Goal: Transaction & Acquisition: Purchase product/service

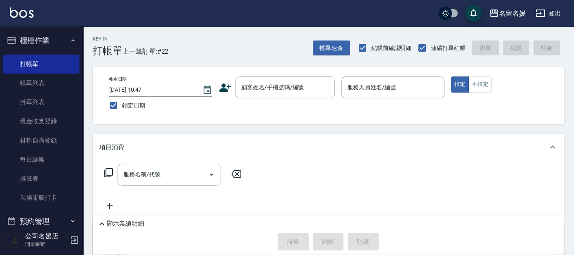
click at [293, 83] on label "顧客姓名/手機號碼/編號" at bounding box center [272, 87] width 62 height 8
click at [293, 83] on input "顧客姓名/手機號碼/編號" at bounding box center [278, 87] width 79 height 14
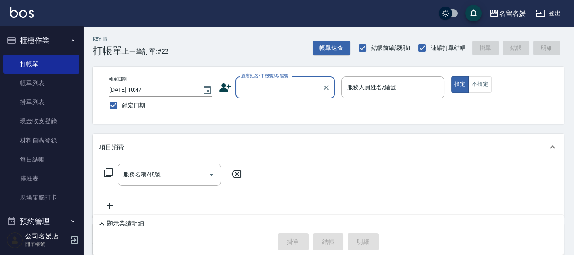
click at [285, 102] on div "帳單日期 [DATE] 10:47 鎖定日期 顧客姓名/手機號碼/編號 顧客姓名/手機號碼/編號 服務人員姓名/編號 服務人員姓名/編號 指定 不指定" at bounding box center [328, 96] width 451 height 38
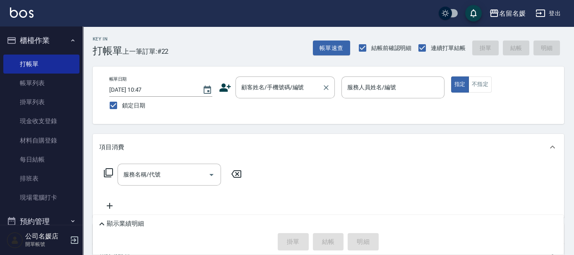
click at [289, 79] on div "顧客姓名/手機號碼/編號" at bounding box center [284, 88] width 99 height 22
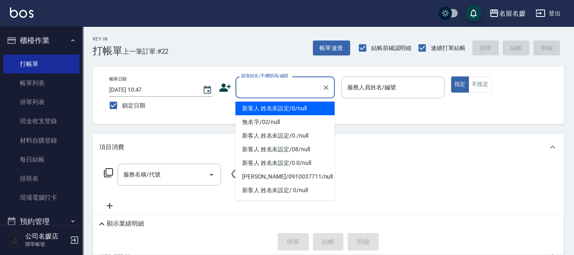
drag, startPoint x: 283, startPoint y: 105, endPoint x: 325, endPoint y: 72, distance: 53.2
click at [285, 104] on li "新客人 姓名未設定/0/null" at bounding box center [284, 109] width 99 height 14
click at [341, 84] on div "服務人員姓名/編號" at bounding box center [392, 88] width 103 height 22
type input "新客人 姓名未設定/0/null"
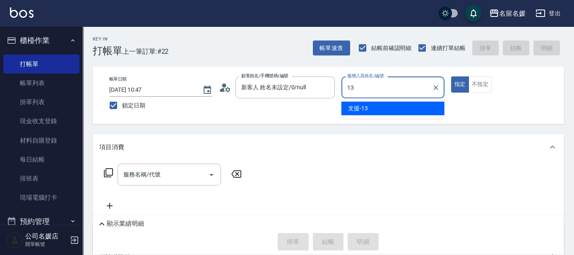
type input "13"
type button "true"
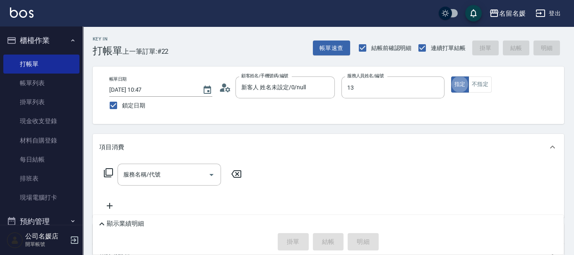
type input "支援-13"
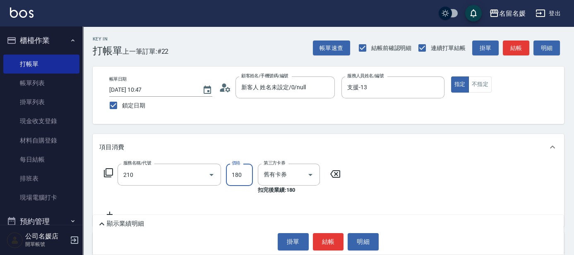
type input "洗券-(卡)180(210)"
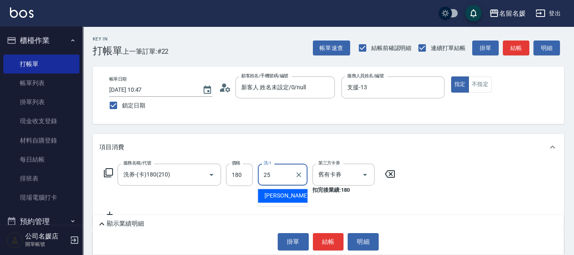
type input "[PERSON_NAME]-25"
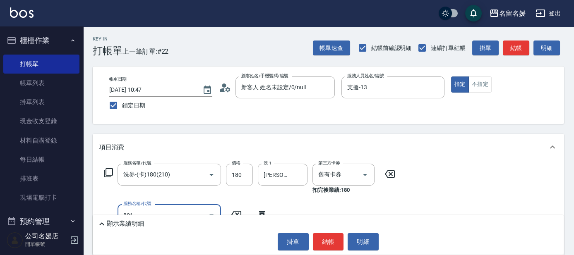
type input "潤絲(801)"
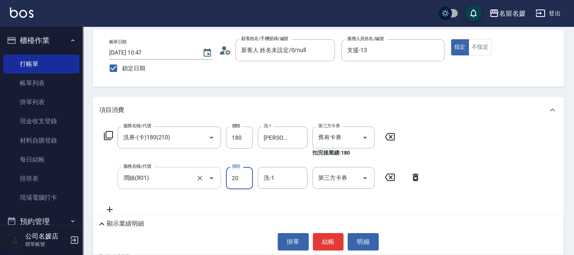
click at [183, 175] on input "潤絲(801)" at bounding box center [157, 178] width 73 height 14
type input "煥彩.玻酸.晶膜.水療(635)"
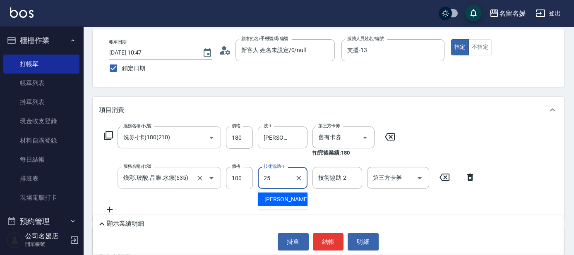
type input "[PERSON_NAME]-25"
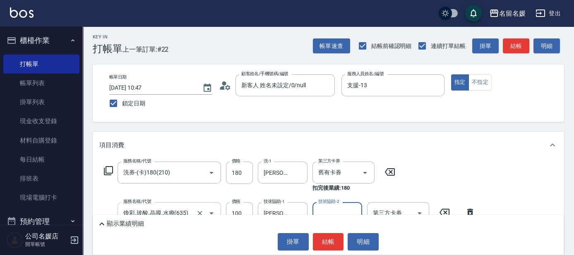
scroll to position [0, 0]
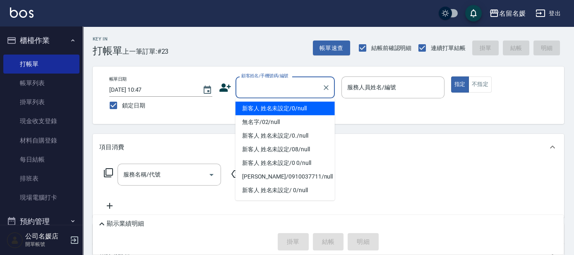
click at [288, 86] on input "顧客姓名/手機號碼/編號" at bounding box center [278, 87] width 79 height 14
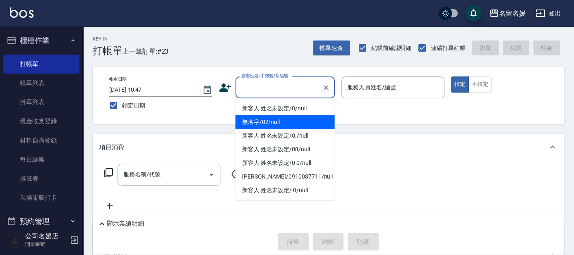
click at [286, 117] on li "無名字/02/null" at bounding box center [284, 122] width 99 height 14
type input "無名字/02/null"
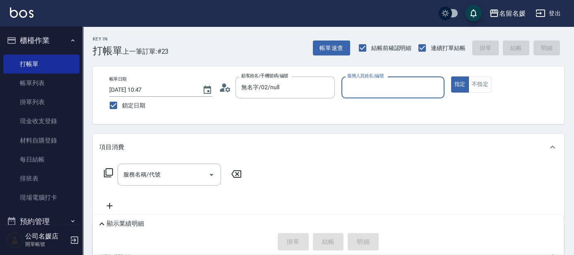
drag, startPoint x: 398, startPoint y: 82, endPoint x: 404, endPoint y: 79, distance: 7.4
click at [400, 81] on input "服務人員姓名/編號" at bounding box center [393, 87] width 96 height 14
type input "[PERSON_NAME]-03"
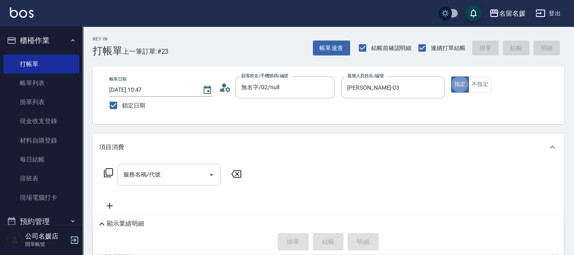
click at [169, 177] on input "服務名稱/代號" at bounding box center [163, 174] width 84 height 14
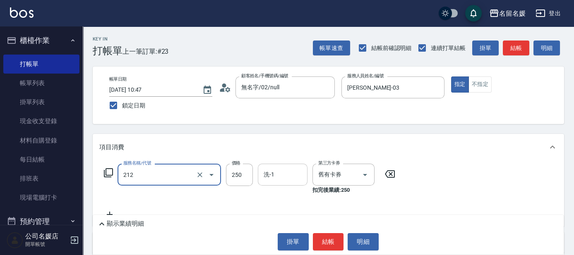
click at [278, 174] on input "洗-1" at bounding box center [282, 174] width 42 height 14
type input "洗髮券-(卡)250(212)"
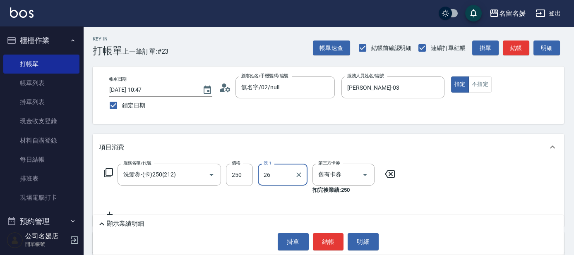
type input "蔡愛陵-26"
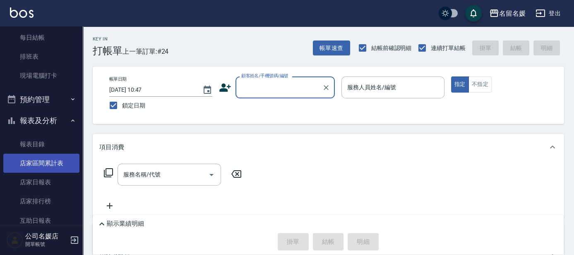
scroll to position [188, 0]
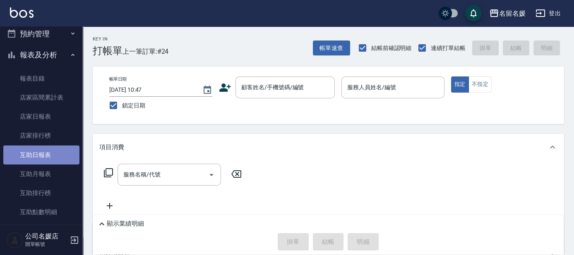
click at [53, 155] on link "互助日報表" at bounding box center [41, 155] width 76 height 19
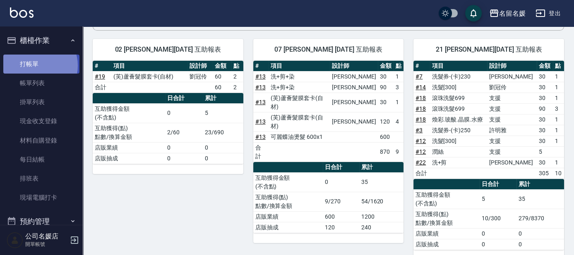
click at [37, 65] on link "打帳單" at bounding box center [41, 64] width 76 height 19
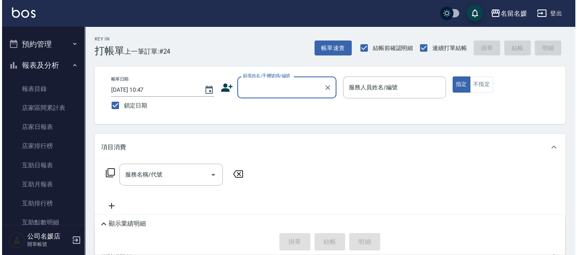
scroll to position [188, 0]
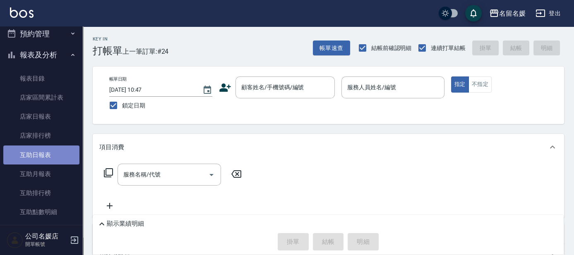
click at [52, 158] on link "互助日報表" at bounding box center [41, 155] width 76 height 19
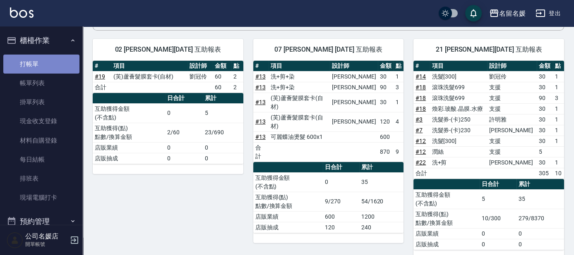
click at [55, 64] on link "打帳單" at bounding box center [41, 64] width 76 height 19
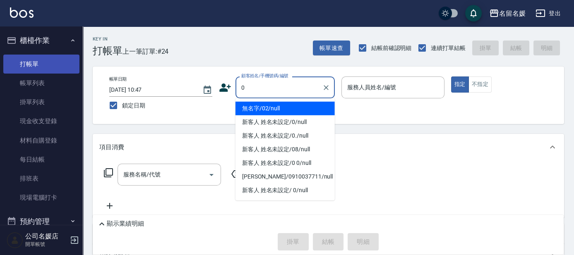
type input "0"
type input "04"
type button "true"
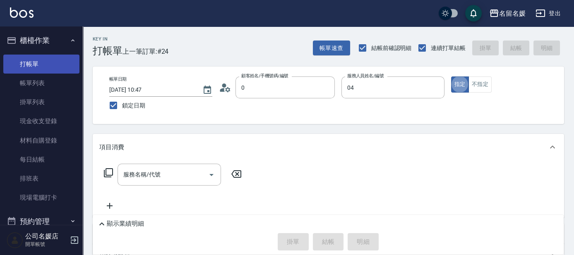
type input "無名字/02/null"
type input "[PERSON_NAME]-04"
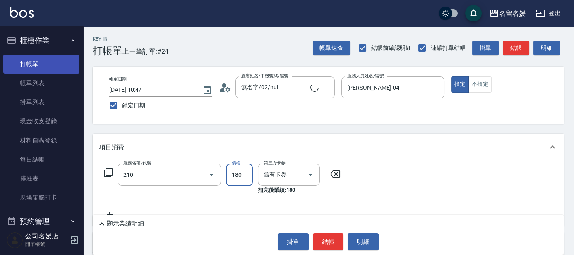
type input "洗券-(卡)180(210)"
type input "新客人 姓名未設定/0/null"
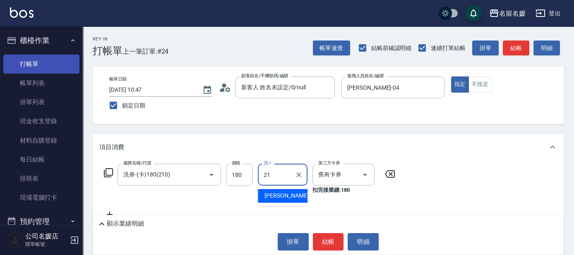
type input "許庭瑀-21"
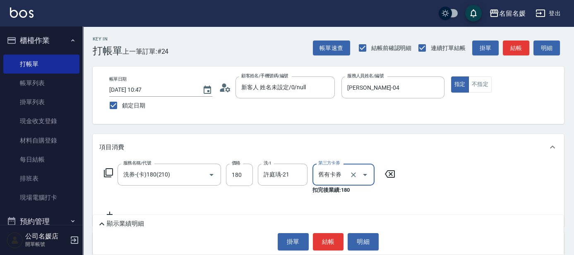
scroll to position [37, 0]
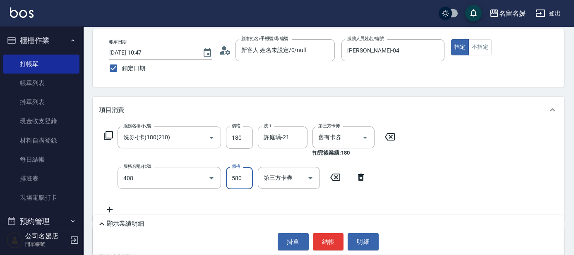
type input "剪髮(580)(408)"
click at [254, 93] on div "Key In 打帳單 上一筆訂單:#24 帳單速查 結帳前確認明細 連續打單結帳 掛單 結帳 明細 帳單日期 [DATE] 10:47 鎖定日期 顧客姓名/手…" at bounding box center [328, 182] width 491 height 386
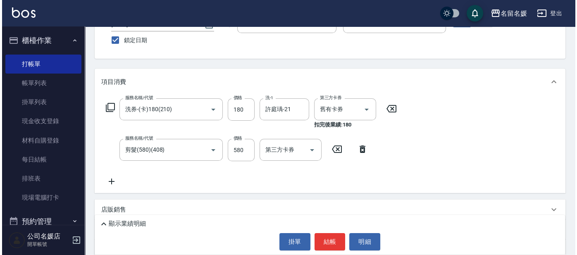
scroll to position [0, 0]
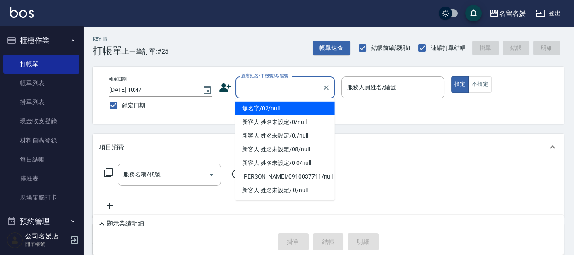
click at [287, 86] on input "顧客姓名/手機號碼/編號" at bounding box center [278, 87] width 79 height 14
drag, startPoint x: 284, startPoint y: 106, endPoint x: 376, endPoint y: 83, distance: 95.1
click at [289, 104] on li "無名字/02/null" at bounding box center [284, 109] width 99 height 14
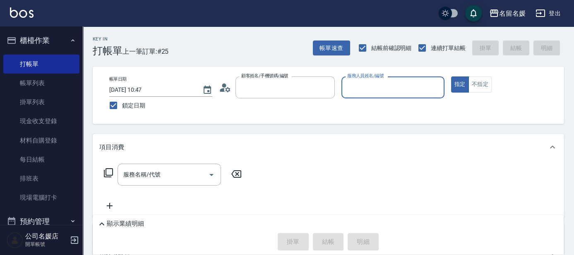
type input "無名字/02/null"
click at [376, 85] on input "服務人員姓名/編號" at bounding box center [393, 87] width 96 height 14
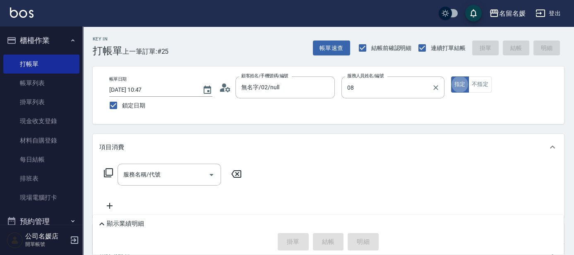
type input "許明雅-08"
click at [109, 169] on icon at bounding box center [108, 172] width 9 height 9
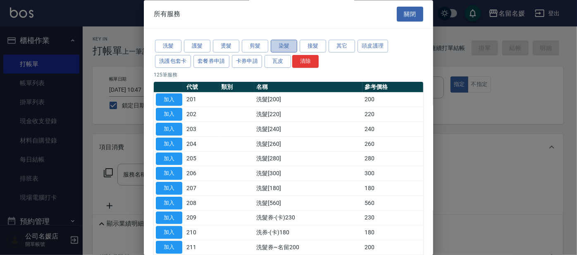
click at [277, 45] on button "染髮" at bounding box center [284, 46] width 26 height 13
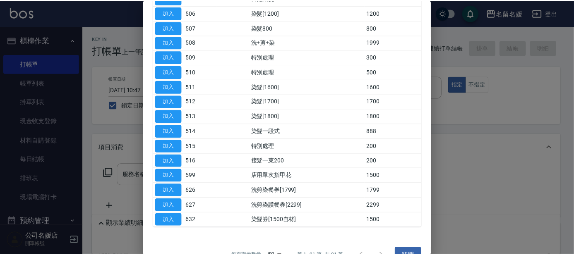
scroll to position [191, 0]
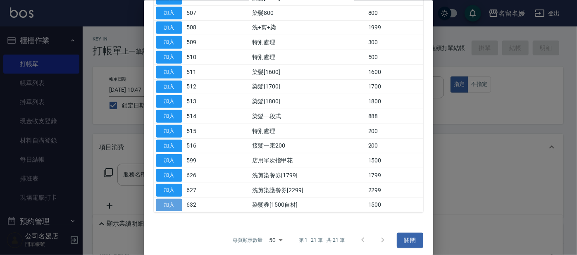
click at [169, 200] on button "加入" at bounding box center [169, 204] width 26 height 13
type input "染髮券[1500自材](632)"
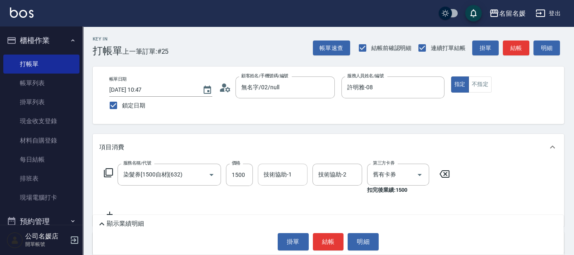
click at [280, 176] on div "技術協助-1 技術協助-1" at bounding box center [283, 175] width 50 height 22
type input "蔡愛陵-26"
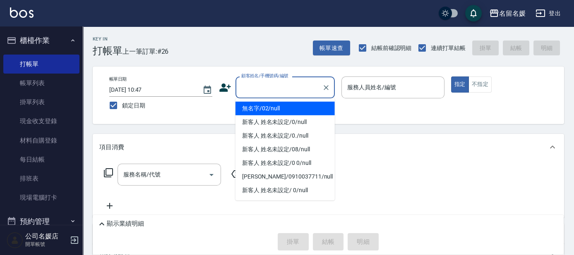
type input "無名字/02/null"
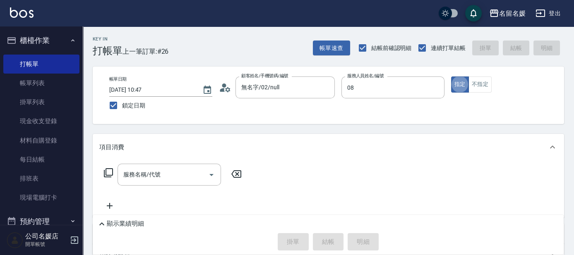
type input "許明雅-08"
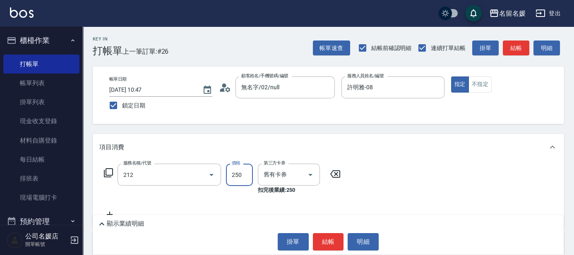
type input "洗髮券-(卡)250(212)"
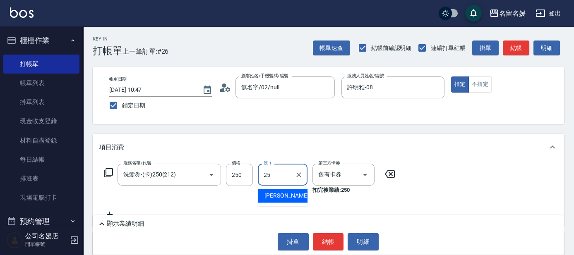
type input "[PERSON_NAME]-25"
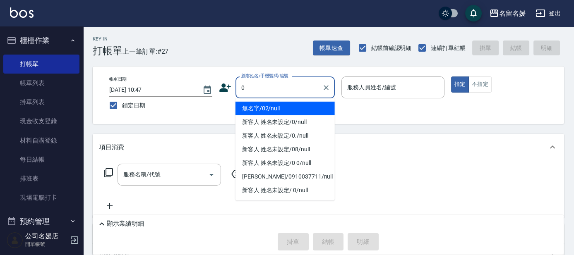
type input "無名字/02/null"
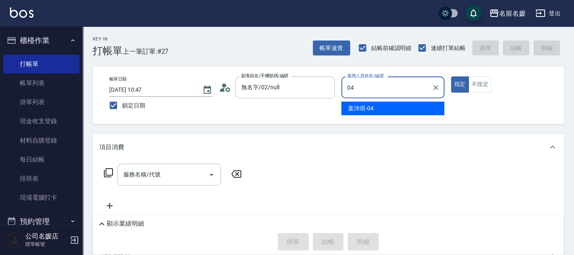
type input "[PERSON_NAME]-04"
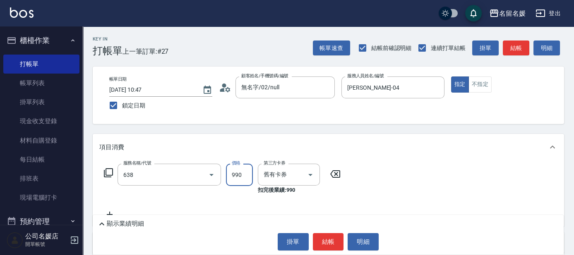
type input "(芙)頭皮養護套卡(638)"
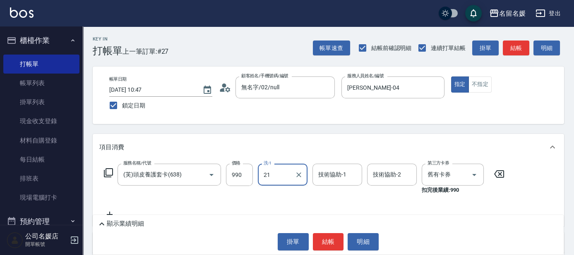
type input "21"
type input "2"
type input "許庭瑀-21"
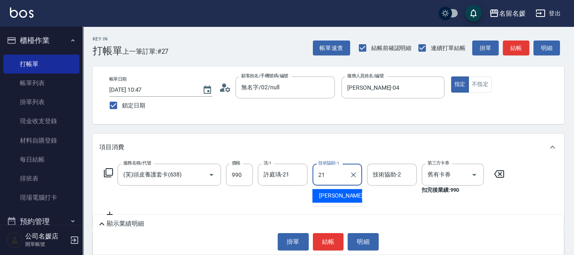
type input "許庭瑀-21"
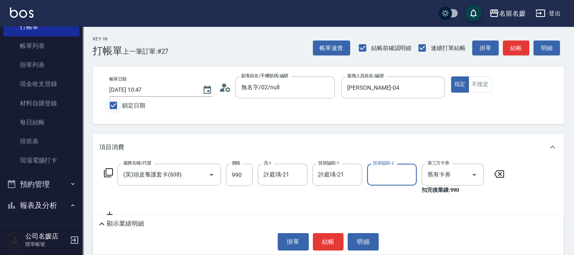
scroll to position [37, 0]
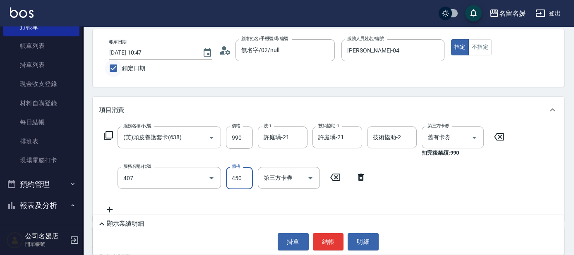
type input "剪髮(450)(407)"
click at [235, 89] on div "Key In 打帳單 上一筆訂單:#27 帳單速查 結帳前確認明細 連續打單結帳 掛單 結帳 明細 帳單日期 [DATE] 10:47 鎖定日期 顧客姓名/手…" at bounding box center [328, 182] width 491 height 386
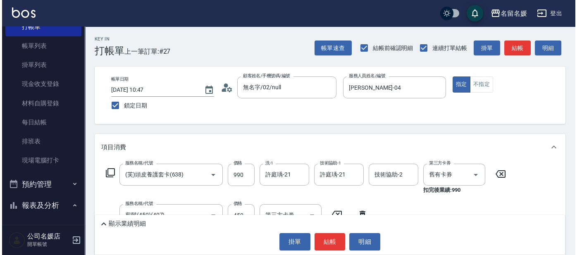
scroll to position [0, 0]
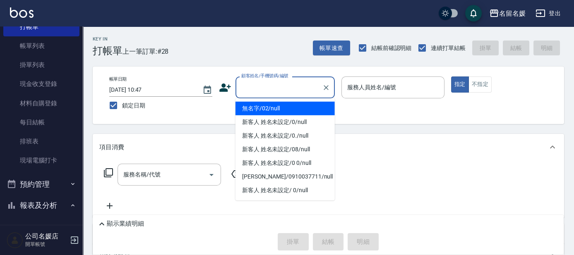
click at [291, 85] on input "顧客姓名/手機號碼/編號" at bounding box center [278, 87] width 79 height 14
click at [308, 110] on li "無名字/02/null" at bounding box center [284, 109] width 99 height 14
type input "無名字/02/null"
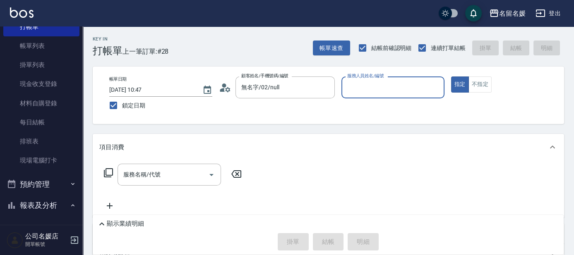
click at [299, 107] on div "帳單日期 [DATE] 10:47 鎖定日期 顧客姓名/手機號碼/編號 無名字/02/null 顧客姓名/手機號碼/編號 服務人員姓名/編號 服務人員姓名/編…" at bounding box center [328, 96] width 451 height 38
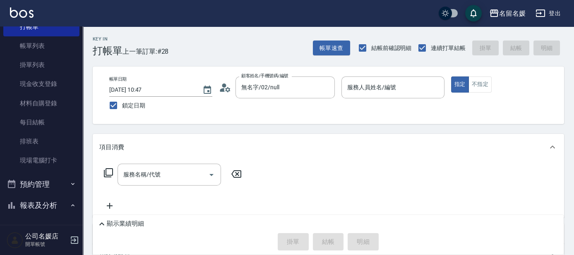
click at [349, 89] on div "服務人員姓名/編號 服務人員姓名/編號" at bounding box center [392, 88] width 103 height 22
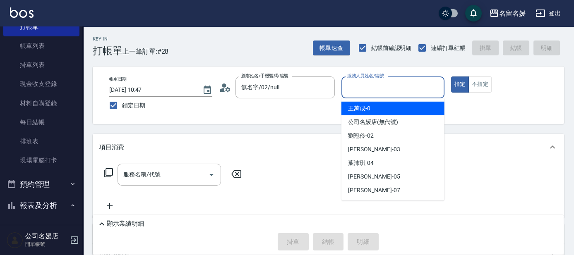
drag, startPoint x: 365, startPoint y: 83, endPoint x: 378, endPoint y: 115, distance: 34.9
click at [366, 84] on div "服務人員姓名/編號 服務人員姓名/編號" at bounding box center [392, 88] width 103 height 22
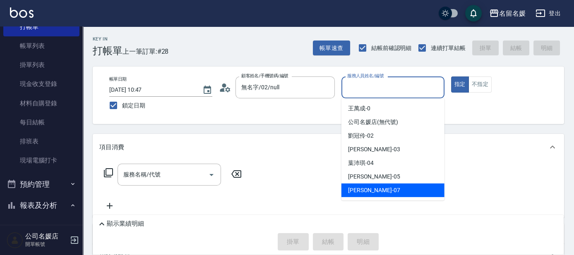
click at [367, 186] on span "[PERSON_NAME] -07" at bounding box center [374, 190] width 52 height 9
type input "[PERSON_NAME]-07"
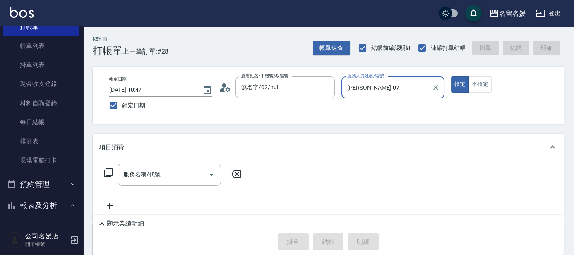
click at [110, 170] on icon at bounding box center [108, 173] width 10 height 10
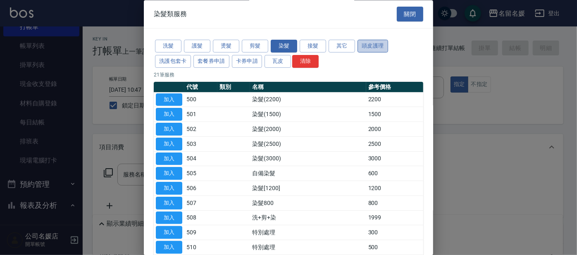
click at [384, 45] on button "頭皮護理" at bounding box center [373, 46] width 31 height 13
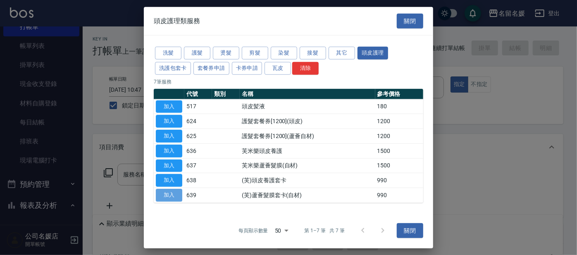
click at [162, 194] on button "加入" at bounding box center [169, 195] width 26 height 13
type input "(芙)蘆薈髮膜套卡(自材)(639)"
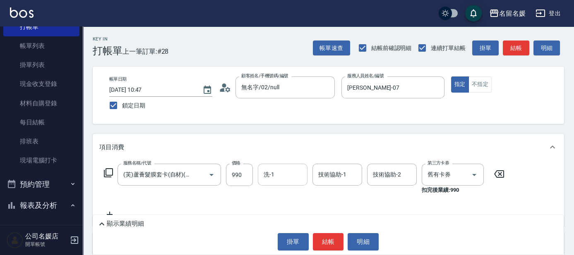
click at [271, 179] on div "洗-1 洗-1" at bounding box center [283, 175] width 50 height 22
drag, startPoint x: 282, startPoint y: 196, endPoint x: 328, endPoint y: 182, distance: 48.7
click at [282, 196] on span "[PERSON_NAME]-24" at bounding box center [290, 195] width 52 height 9
type input "[PERSON_NAME]-24"
click at [331, 179] on input "技術協助-1" at bounding box center [337, 174] width 42 height 14
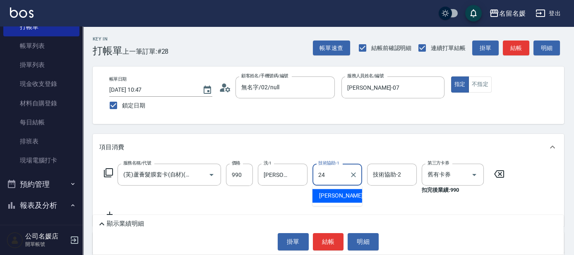
click at [337, 198] on span "[PERSON_NAME]-24" at bounding box center [345, 195] width 52 height 9
type input "[PERSON_NAME]-24"
click at [438, 177] on input "舊有卡券" at bounding box center [440, 174] width 31 height 14
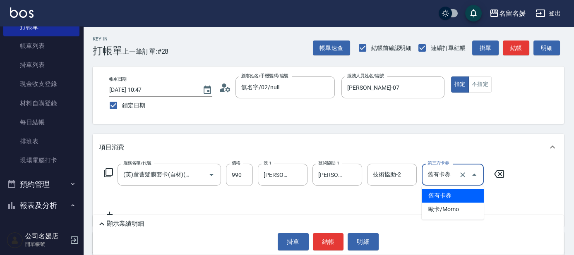
click at [439, 193] on span "舊有卡券" at bounding box center [452, 196] width 62 height 14
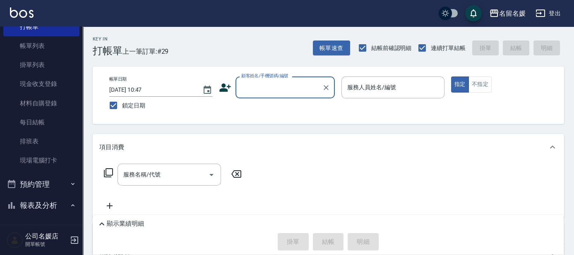
click at [268, 84] on input "顧客姓名/手機號碼/編號" at bounding box center [278, 87] width 79 height 14
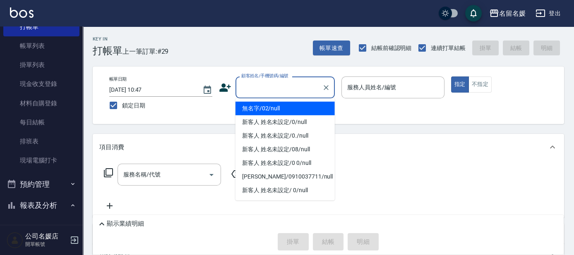
click at [261, 108] on li "無名字/02/null" at bounding box center [284, 109] width 99 height 14
type input "無名字/02/null"
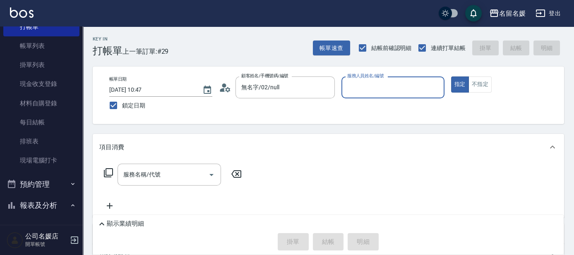
click at [361, 95] on div "服務人員姓名/編號" at bounding box center [392, 88] width 103 height 22
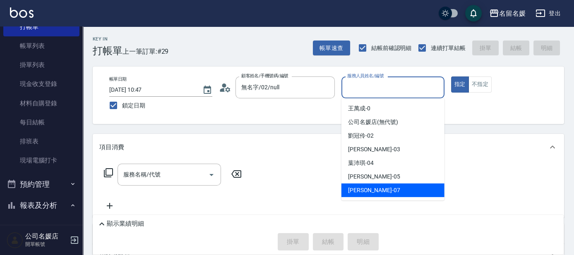
click at [375, 189] on div "[PERSON_NAME] -07" at bounding box center [392, 191] width 103 height 14
type input "[PERSON_NAME]-07"
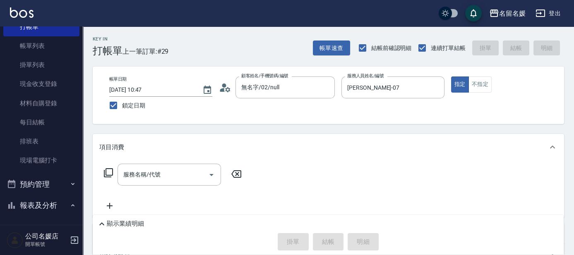
click at [107, 170] on icon at bounding box center [108, 173] width 10 height 10
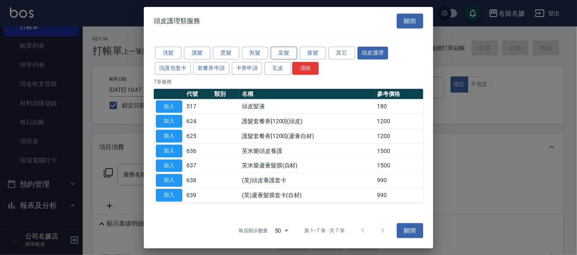
click at [288, 57] on button "染髮" at bounding box center [284, 53] width 26 height 13
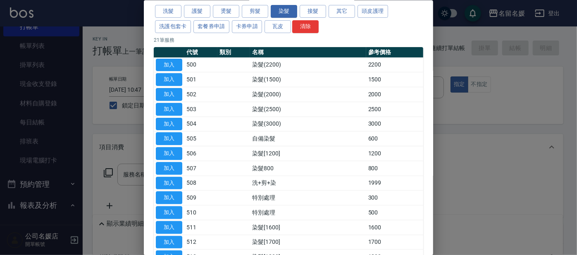
scroll to position [37, 0]
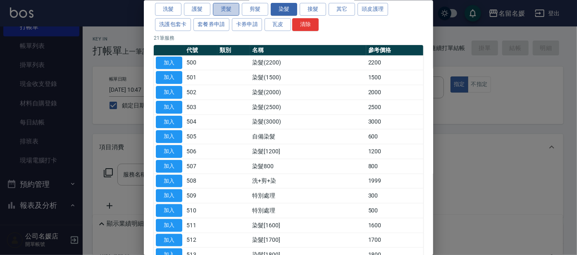
click at [226, 10] on button "燙髮" at bounding box center [226, 9] width 26 height 13
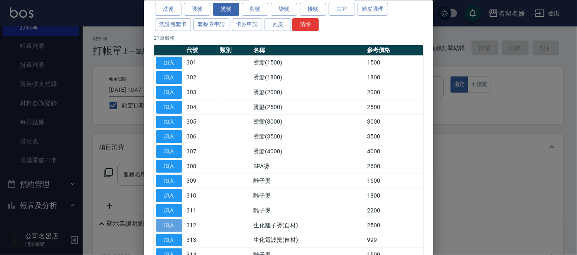
click at [179, 221] on button "加入" at bounding box center [169, 225] width 26 height 13
type input "生化離子燙(自材)(312)"
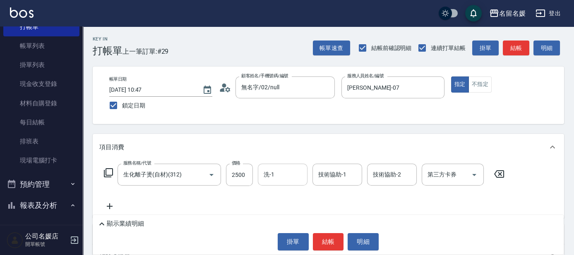
click at [269, 170] on div "洗-1 洗-1" at bounding box center [283, 175] width 50 height 22
click at [280, 197] on span "[PERSON_NAME]-24" at bounding box center [290, 195] width 52 height 9
type input "[PERSON_NAME]-24"
click at [336, 179] on div "技術協助-1 技術協助-1" at bounding box center [337, 175] width 50 height 22
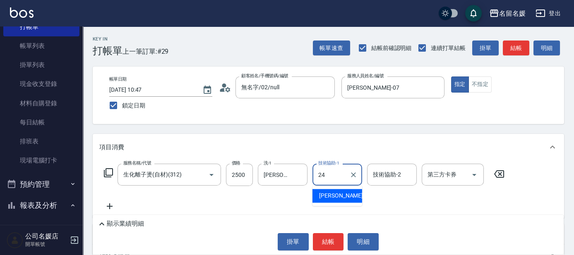
click at [344, 198] on span "[PERSON_NAME]-24" at bounding box center [345, 195] width 52 height 9
type input "[PERSON_NAME]-24"
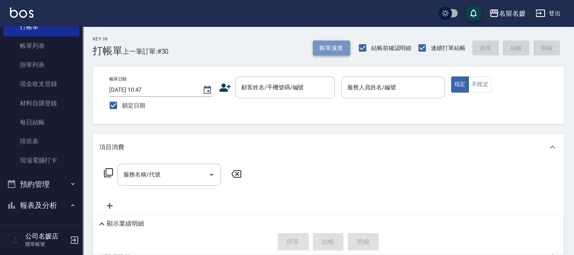
click at [335, 49] on button "帳單速查" at bounding box center [331, 48] width 37 height 15
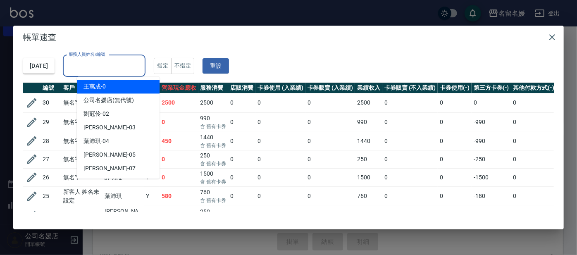
click at [121, 64] on div "服務人員姓名/編號 服務人員姓名/編號" at bounding box center [104, 66] width 83 height 22
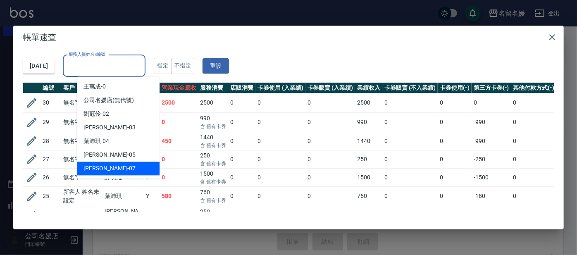
click at [108, 164] on span "[PERSON_NAME] -07" at bounding box center [110, 168] width 52 height 9
type input "[PERSON_NAME]-07"
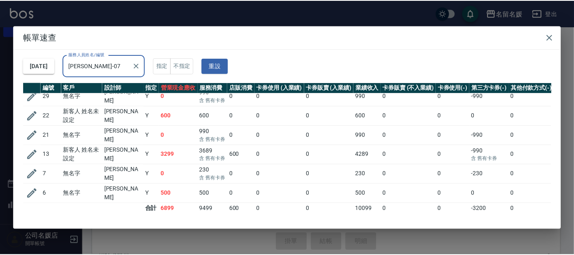
scroll to position [26, 0]
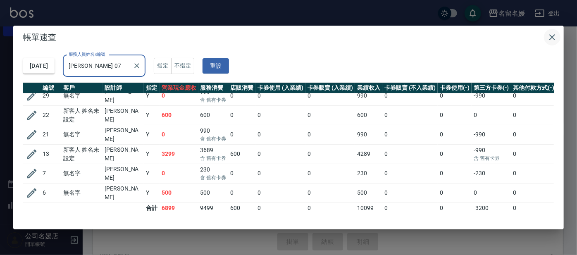
click at [554, 37] on icon "button" at bounding box center [553, 37] width 10 height 10
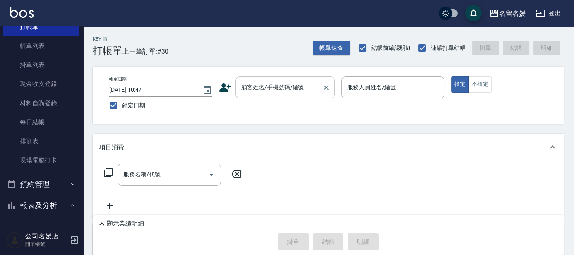
click at [291, 88] on div "顧客姓名/手機號碼/編號 顧客姓名/手機號碼/編號" at bounding box center [284, 88] width 99 height 22
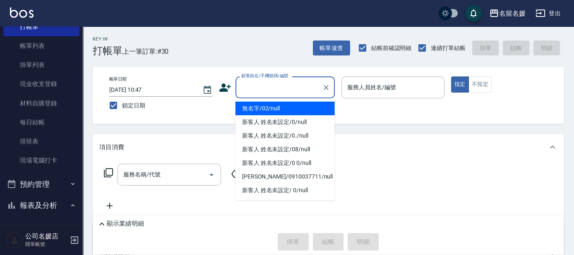
click at [289, 102] on li "無名字/02/null" at bounding box center [284, 109] width 99 height 14
click at [357, 89] on label "服務人員姓名/編號" at bounding box center [371, 87] width 49 height 8
click at [357, 89] on input "服務人員姓名/編號" at bounding box center [393, 87] width 96 height 14
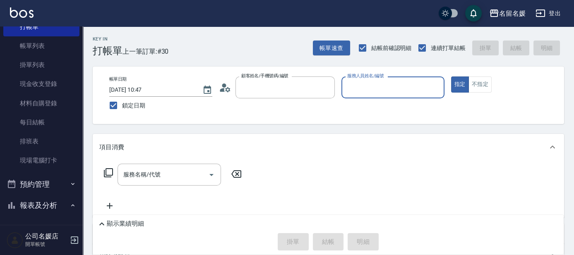
type input "無名字/02/null"
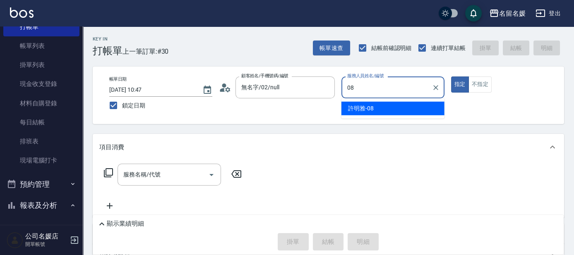
type input "許明雅-08"
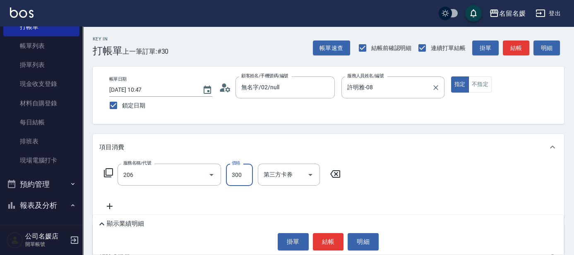
type input "洗髮[300](206)"
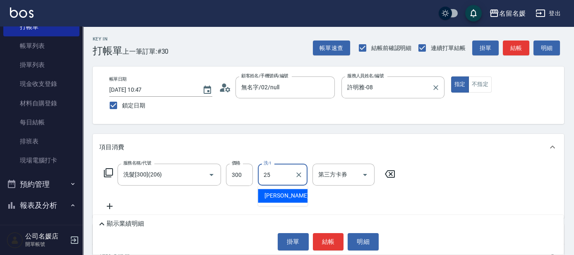
type input "[PERSON_NAME]-25"
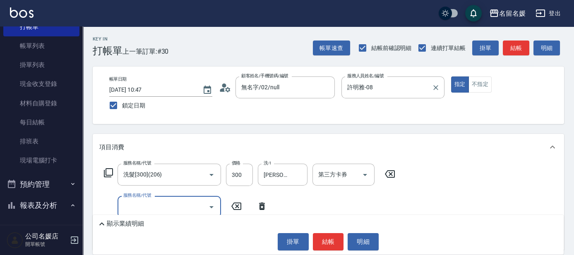
type input "6"
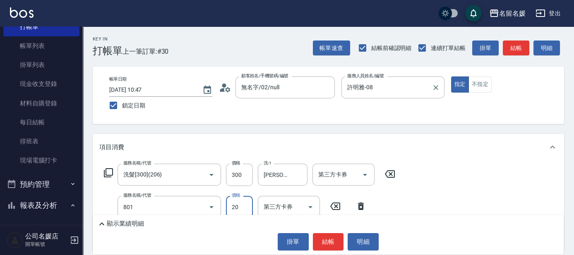
type input "潤絲(801)"
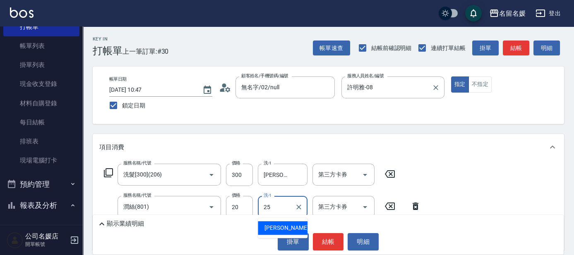
type input "[PERSON_NAME]-25"
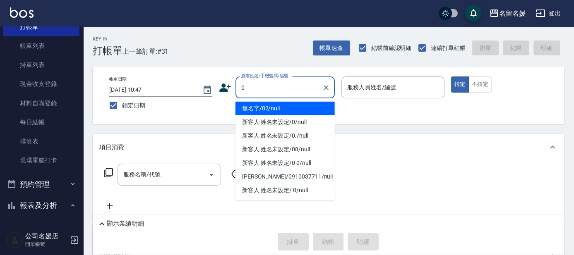
type input "0"
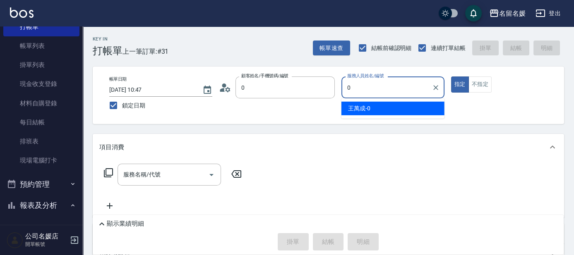
type input "無名字/02/null"
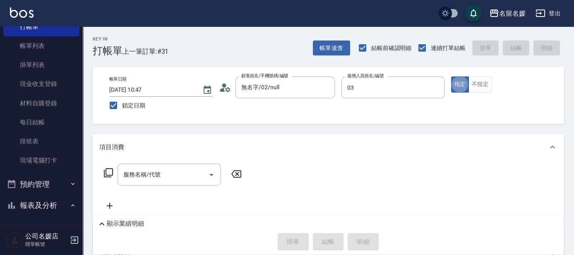
type input "[PERSON_NAME]-03"
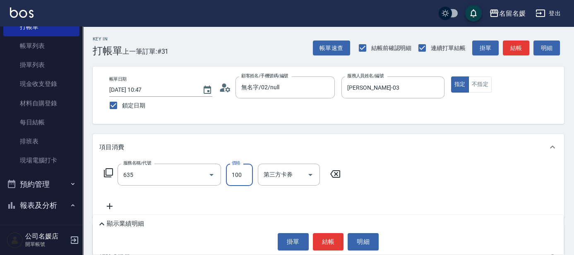
type input "煥彩.玻酸.晶膜.水療(635)"
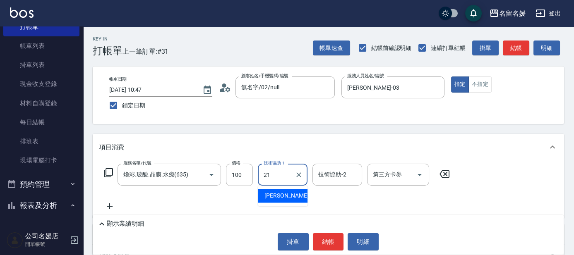
type input "許庭瑀-21"
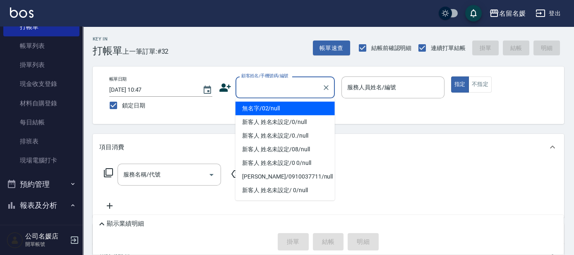
click at [289, 91] on input "顧客姓名/手機號碼/編號" at bounding box center [278, 87] width 79 height 14
click at [292, 108] on li "無名字/02/null" at bounding box center [284, 109] width 99 height 14
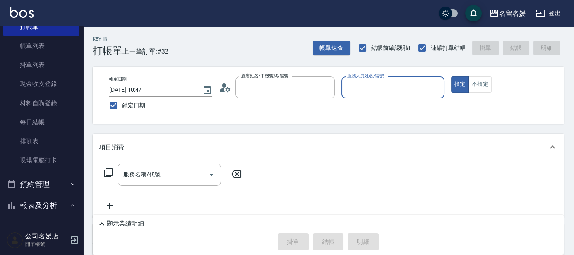
type input "無名字/02/null"
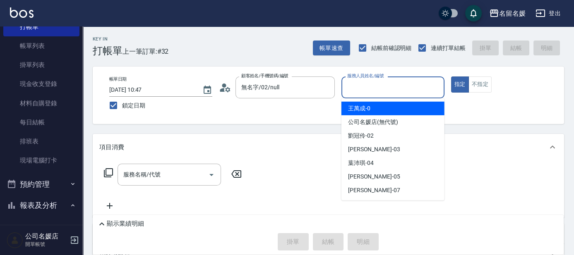
click at [383, 91] on input "服務人員姓名/編號" at bounding box center [393, 87] width 96 height 14
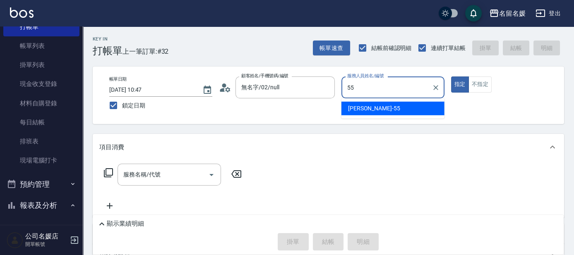
type input "呂秀貞-55"
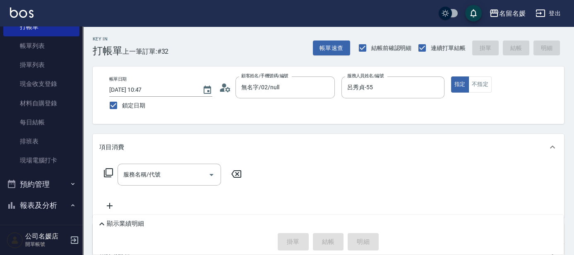
click at [109, 170] on icon at bounding box center [108, 173] width 10 height 10
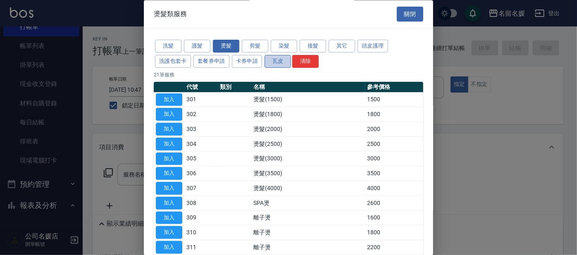
click at [277, 58] on button "瓦皮" at bounding box center [278, 61] width 26 height 13
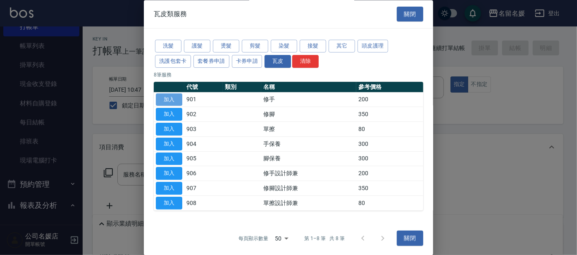
click at [164, 98] on button "加入" at bounding box center [169, 99] width 26 height 13
type input "修手(901)"
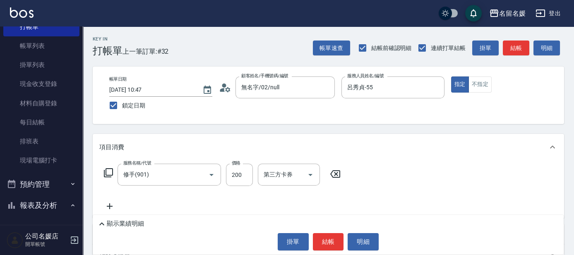
click at [107, 172] on icon at bounding box center [108, 173] width 10 height 10
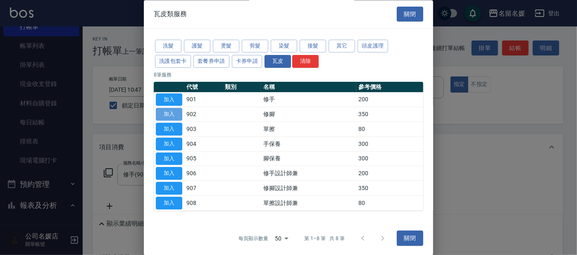
click at [175, 112] on button "加入" at bounding box center [169, 114] width 26 height 13
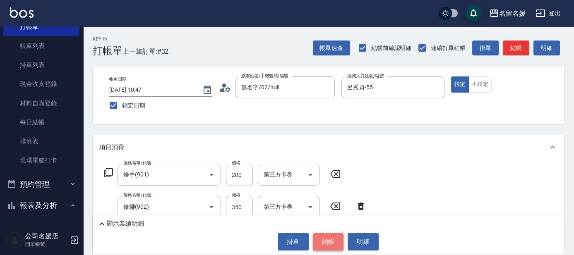
click at [318, 238] on button "結帳" at bounding box center [328, 241] width 31 height 17
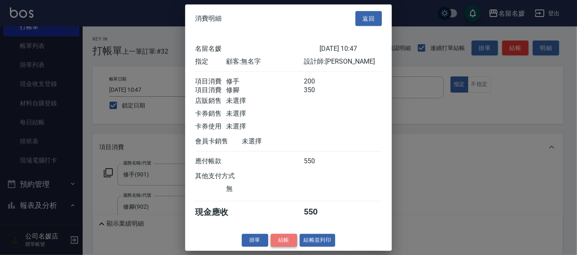
click at [281, 245] on button "結帳" at bounding box center [284, 240] width 26 height 13
